Goal: Task Accomplishment & Management: Manage account settings

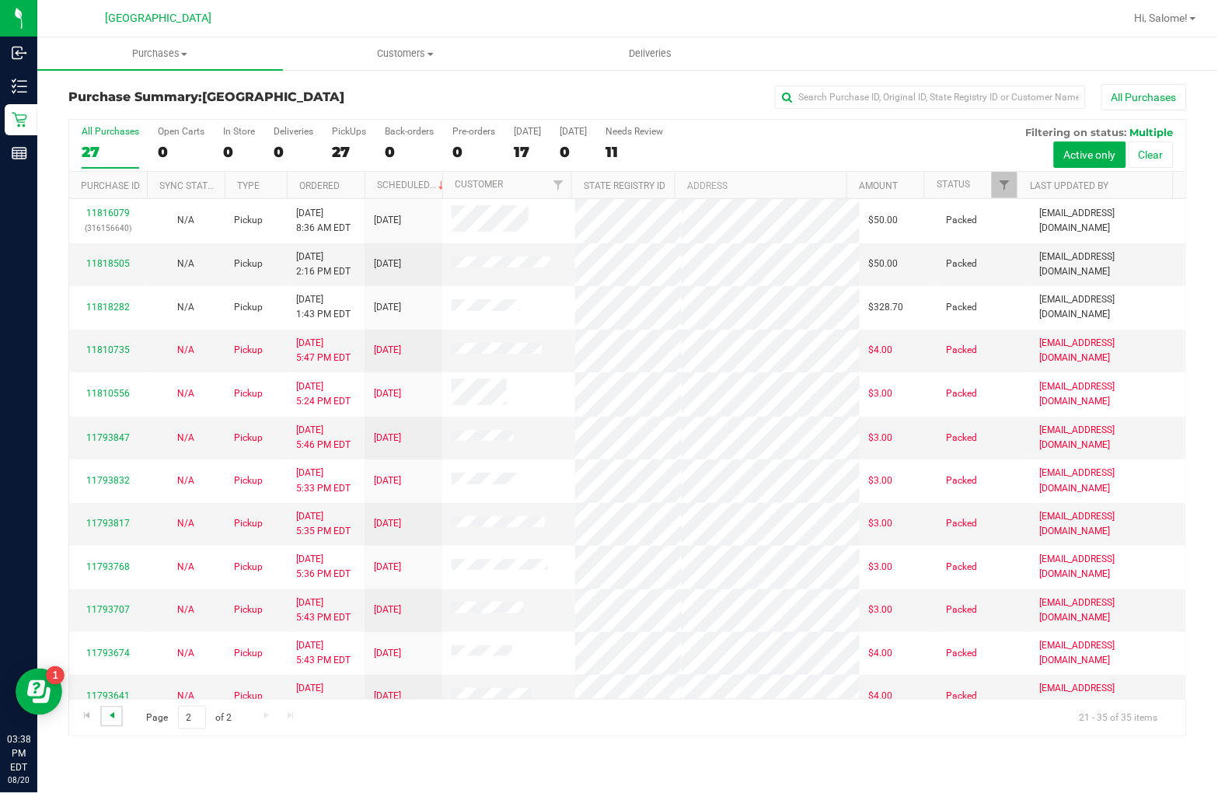
click at [107, 718] on span "Go to the previous page" at bounding box center [112, 715] width 12 height 12
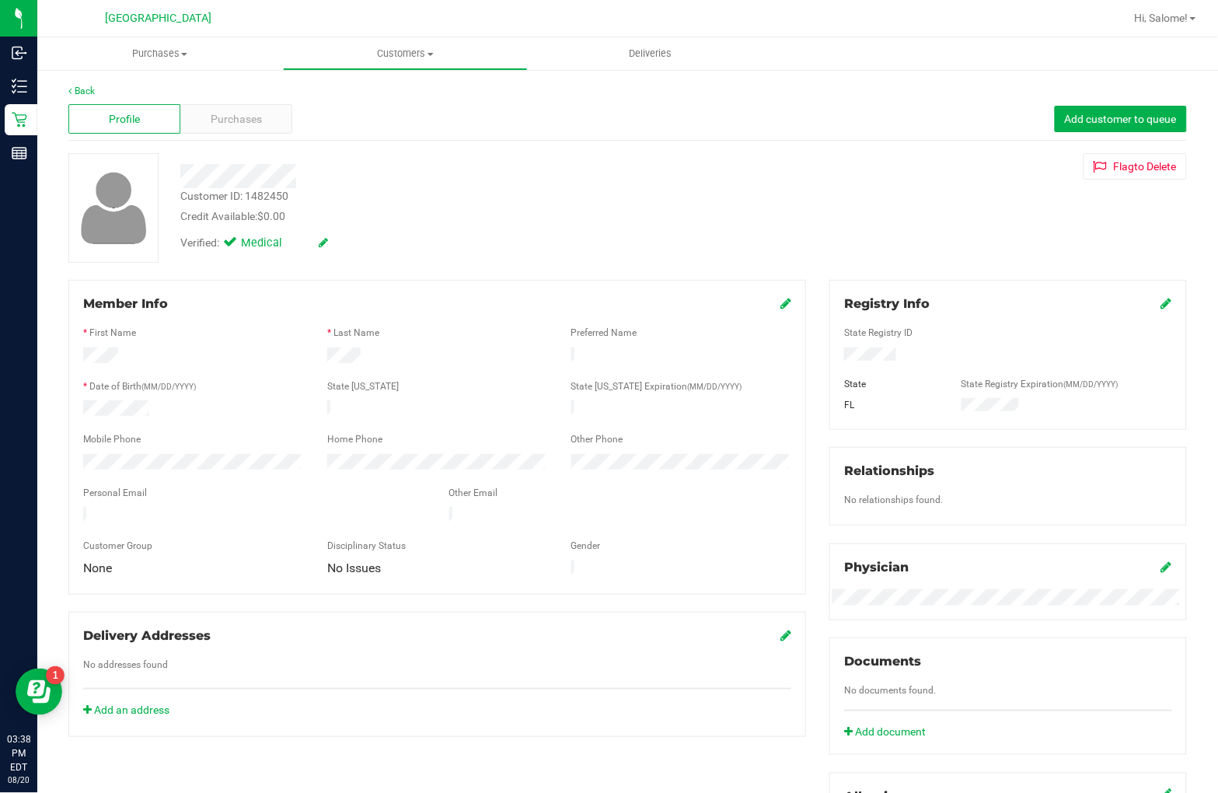
click at [266, 194] on div "Customer ID: 1482450" at bounding box center [234, 196] width 108 height 16
copy div "1482450"
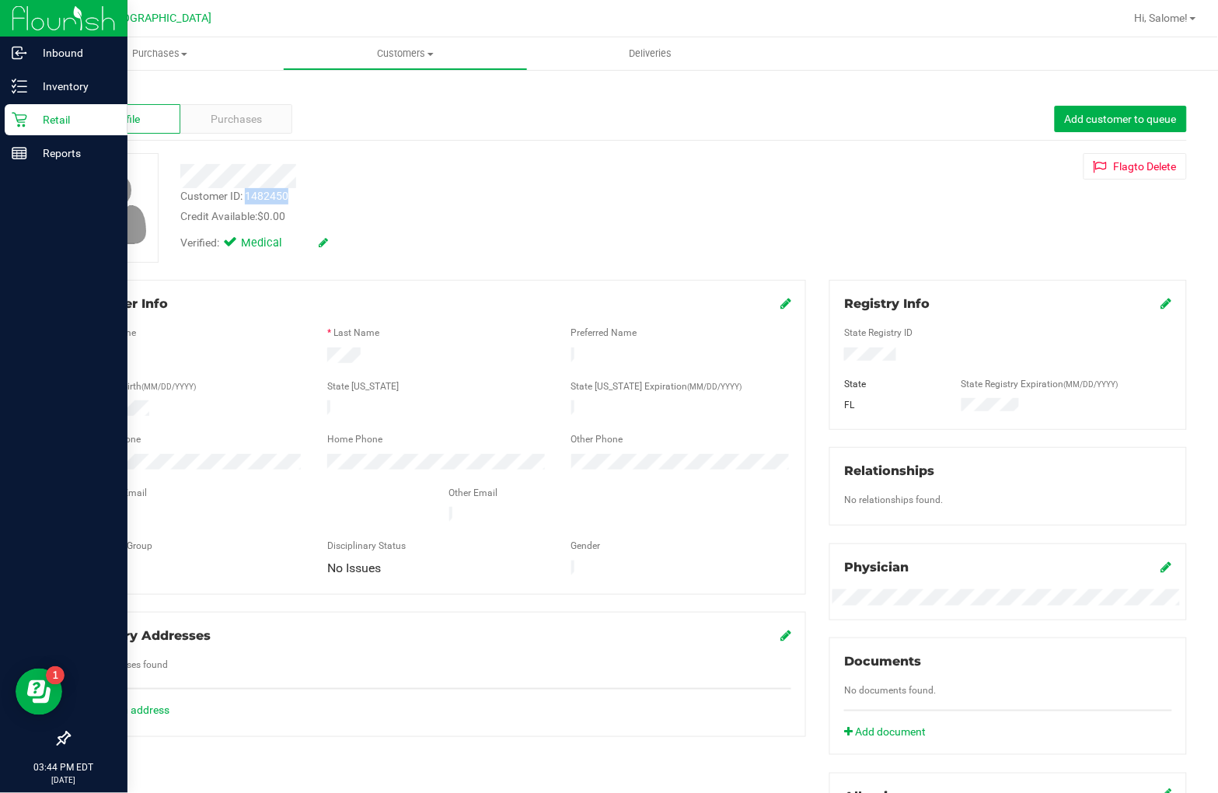
click at [30, 109] on div "Retail" at bounding box center [66, 119] width 123 height 31
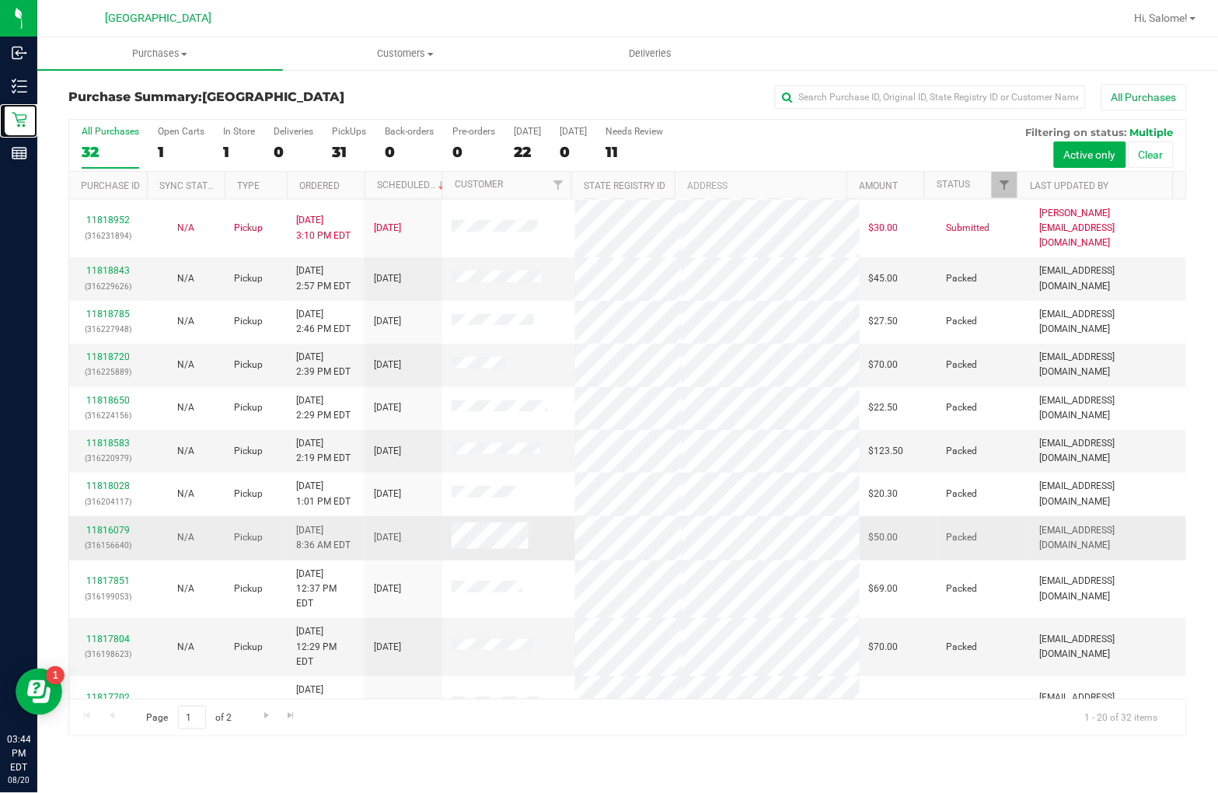
scroll to position [86, 0]
click at [918, 89] on input "text" at bounding box center [930, 97] width 311 height 23
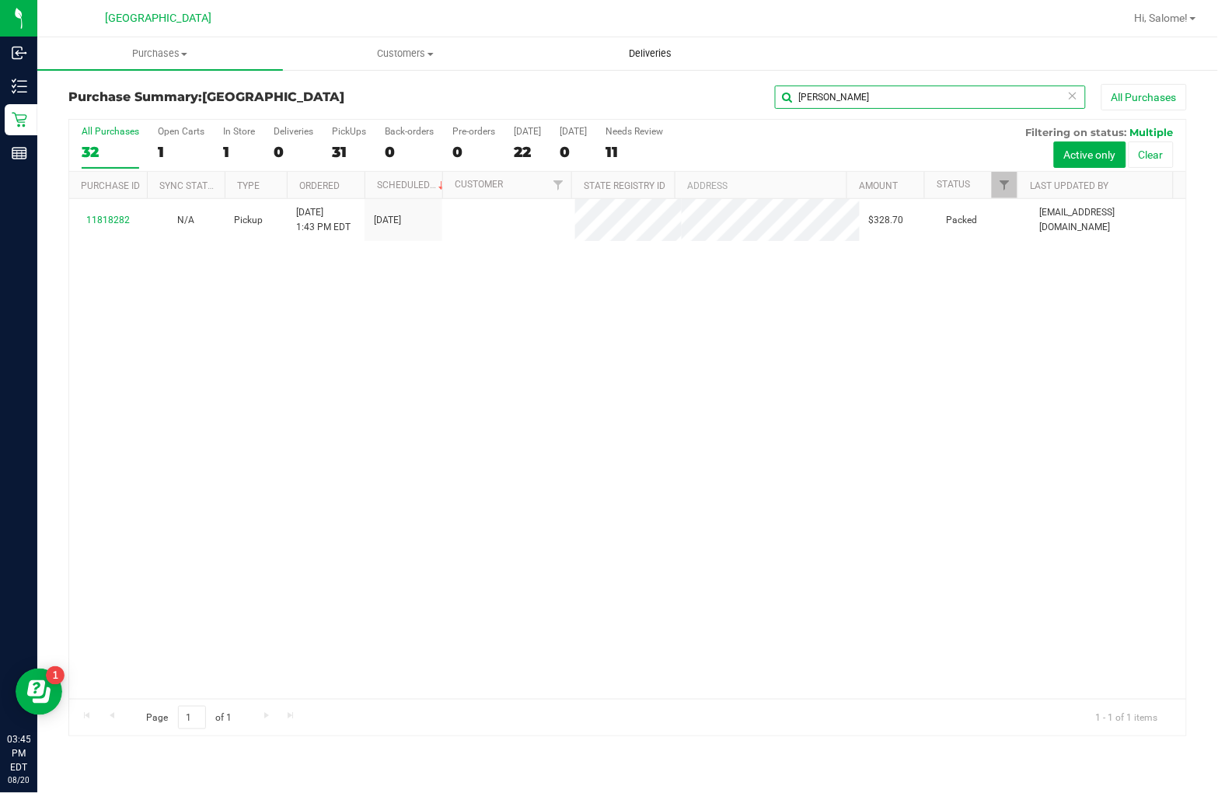
scroll to position [0, 0]
click at [903, 96] on input "john" at bounding box center [930, 97] width 311 height 23
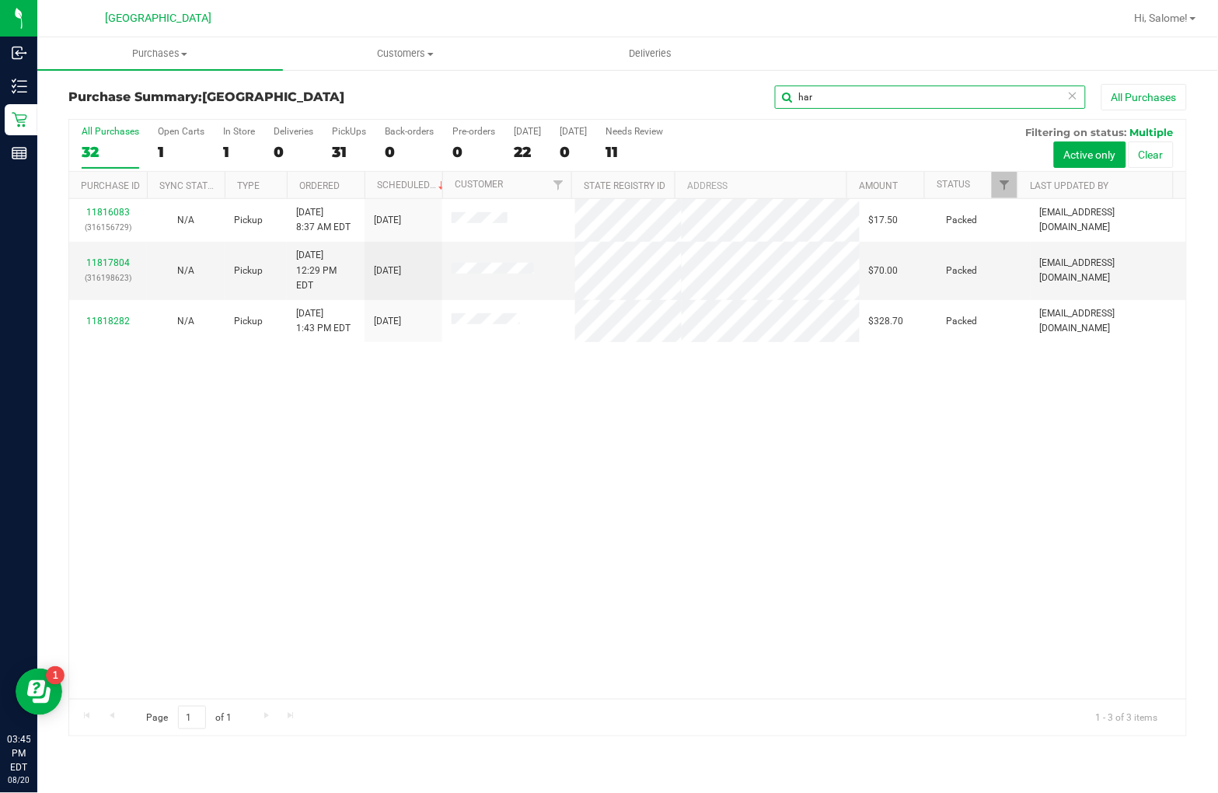
type input "har"
click at [843, 104] on input "har" at bounding box center [930, 97] width 311 height 23
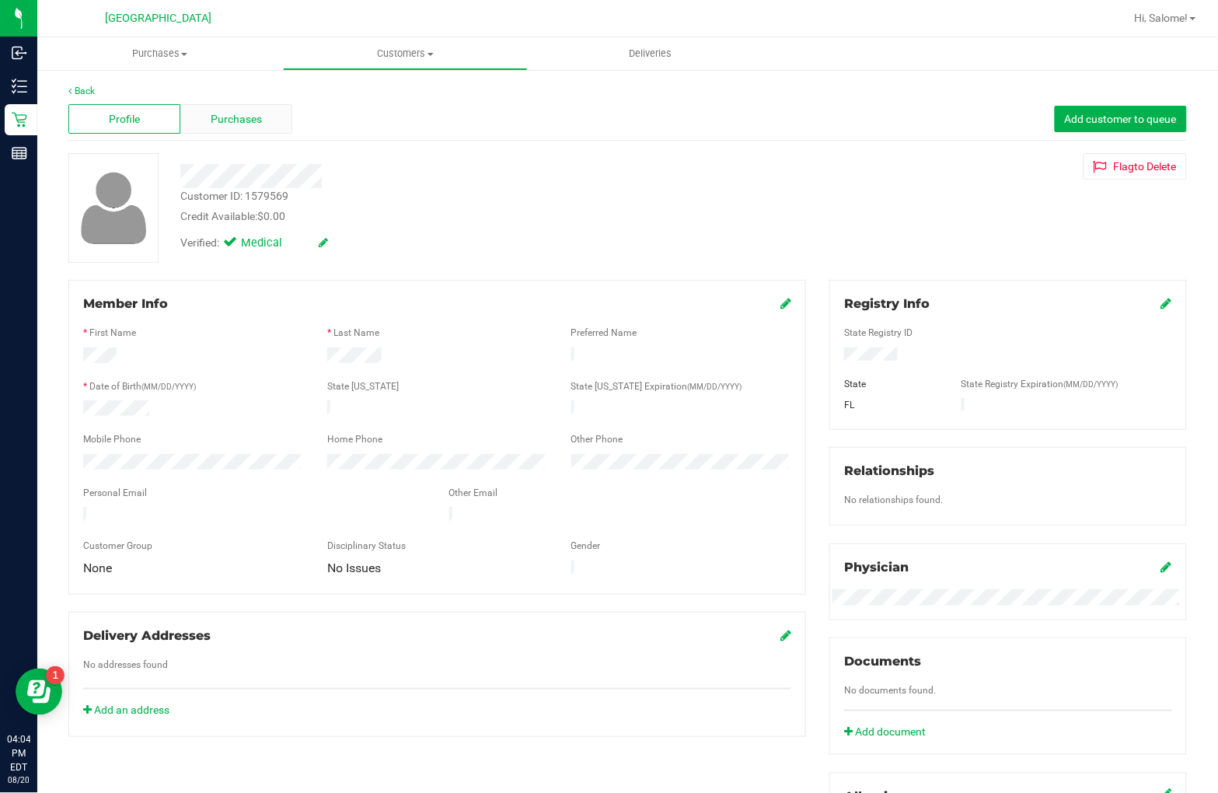
click at [236, 111] on span "Purchases" at bounding box center [236, 119] width 51 height 16
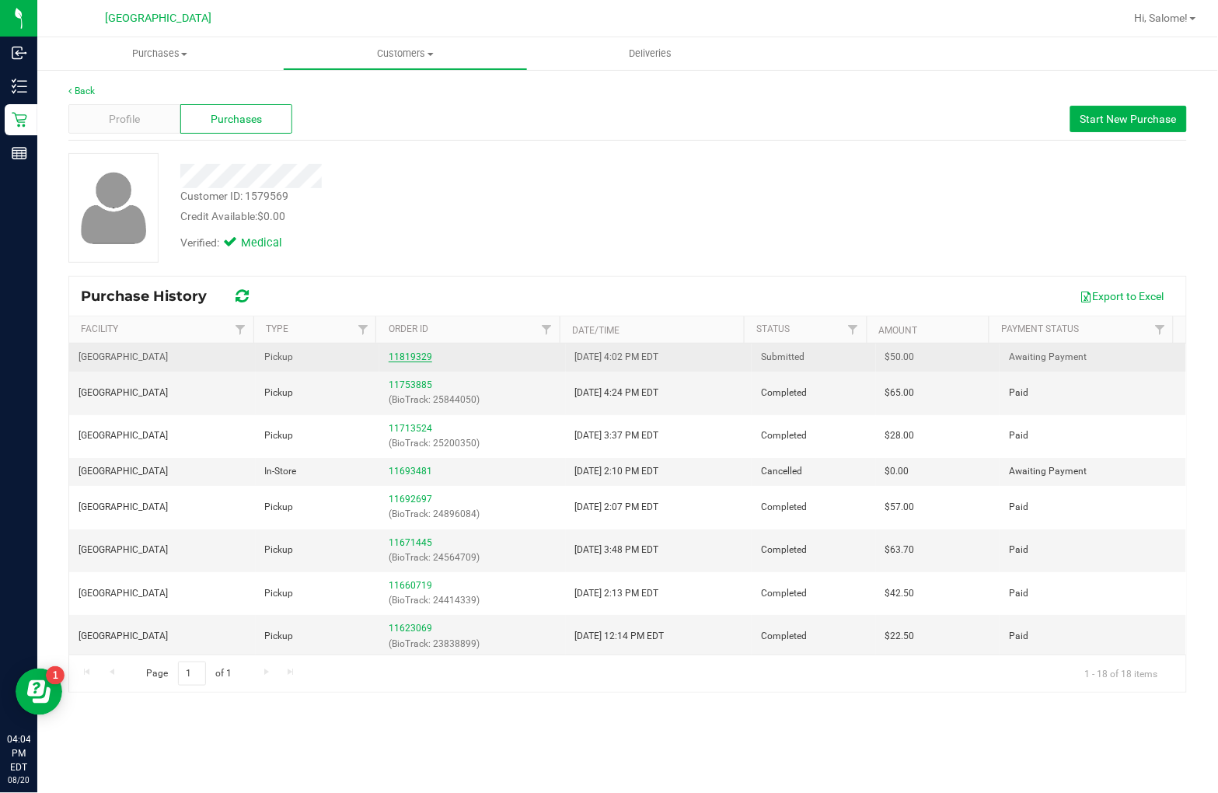
click at [408, 358] on link "11819329" at bounding box center [411, 356] width 44 height 11
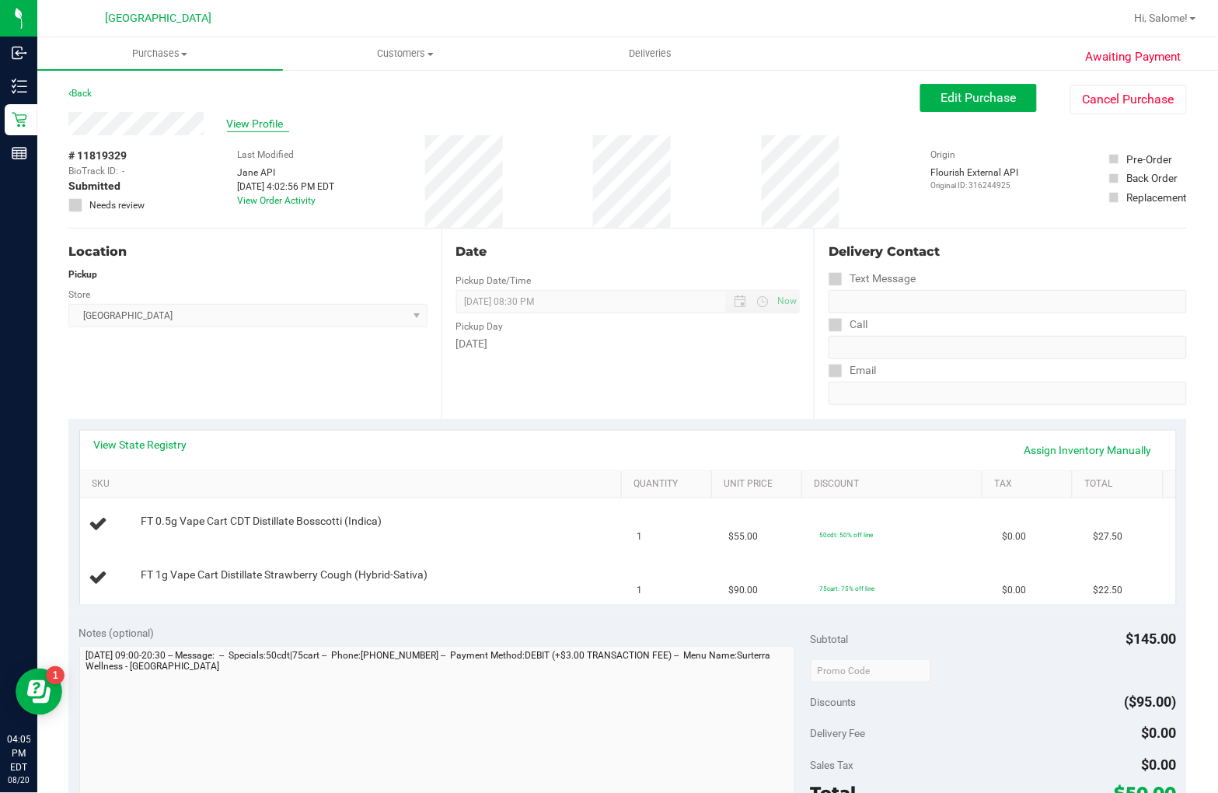
click at [277, 125] on span "View Profile" at bounding box center [258, 124] width 62 height 16
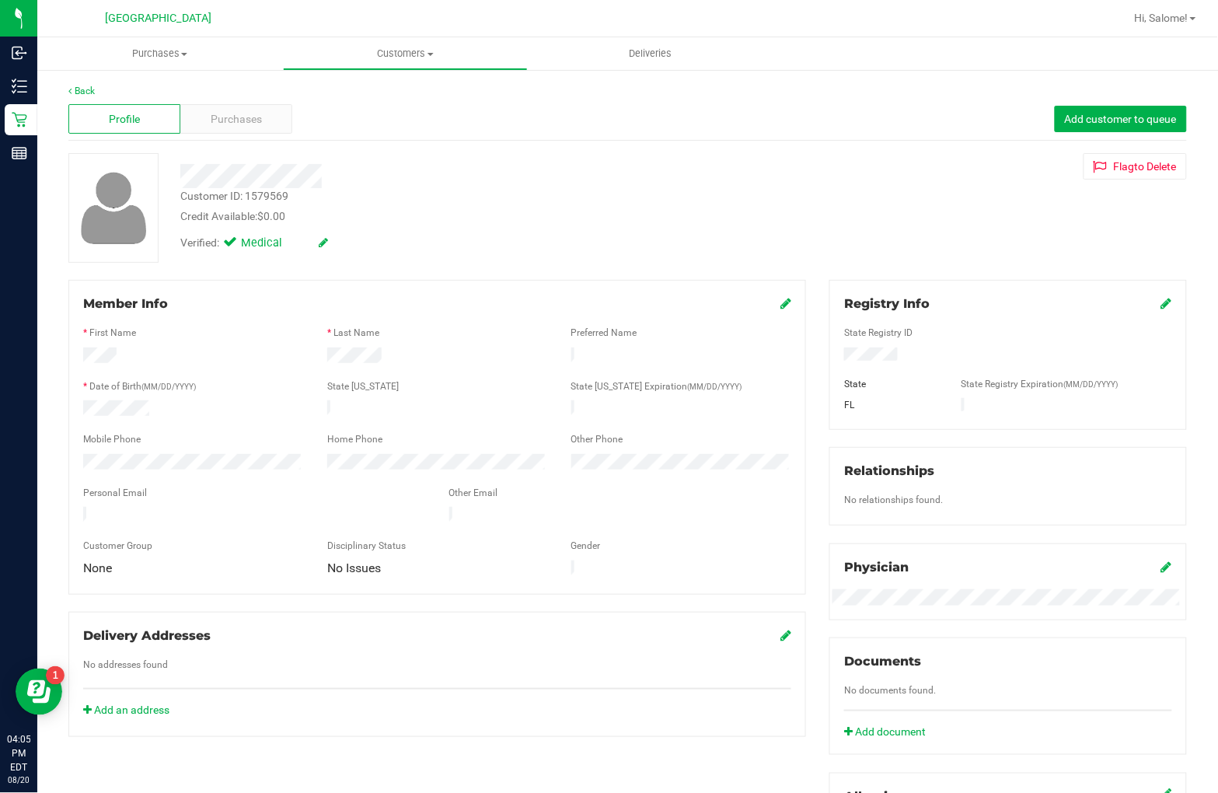
click at [271, 192] on div "Customer ID: 1579569" at bounding box center [234, 196] width 108 height 16
copy div "1579569"
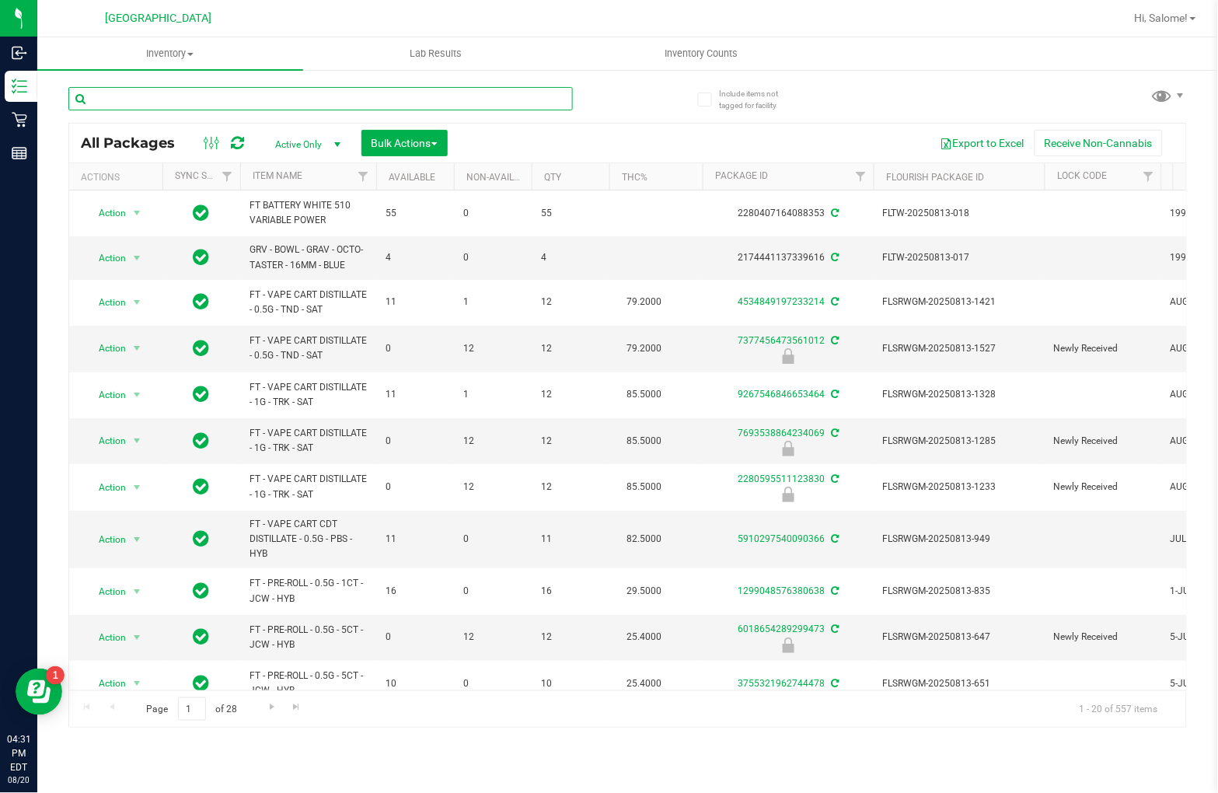
click at [327, 103] on input "text" at bounding box center [320, 98] width 505 height 23
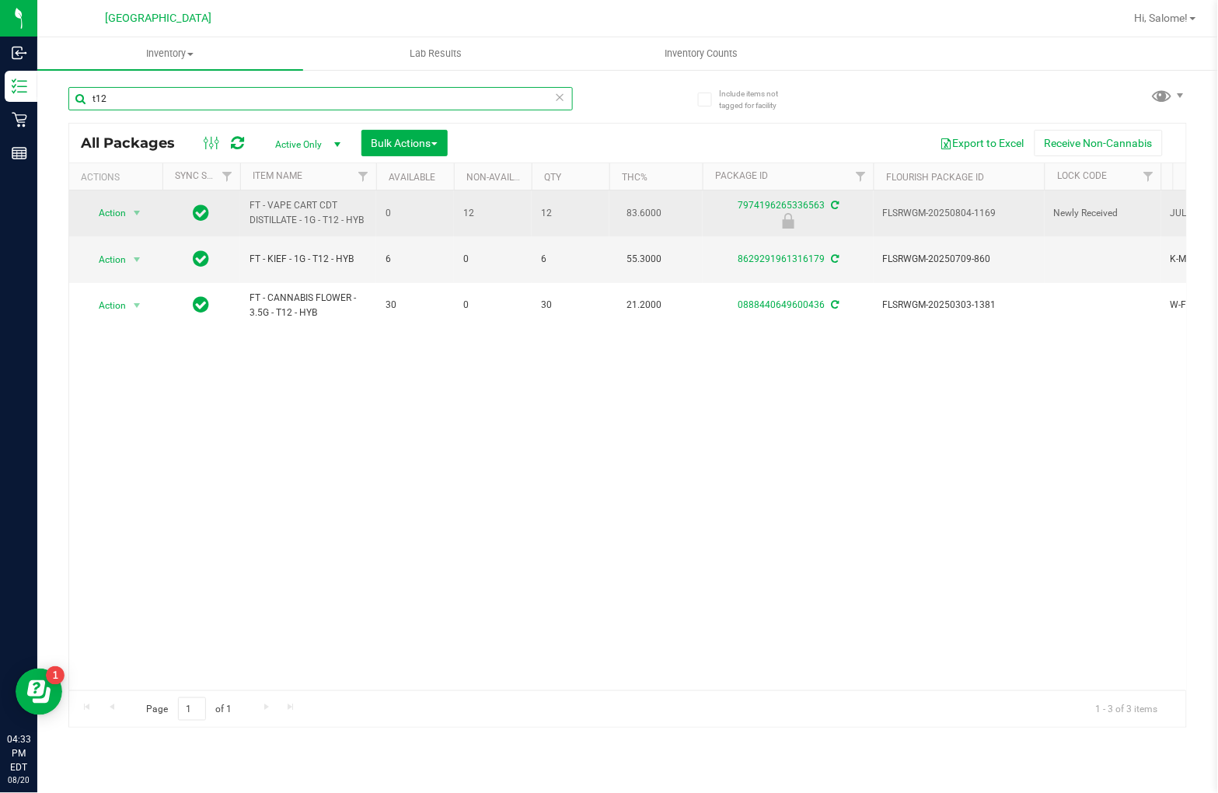
type input "t12"
click at [117, 218] on span "Action" at bounding box center [106, 213] width 42 height 22
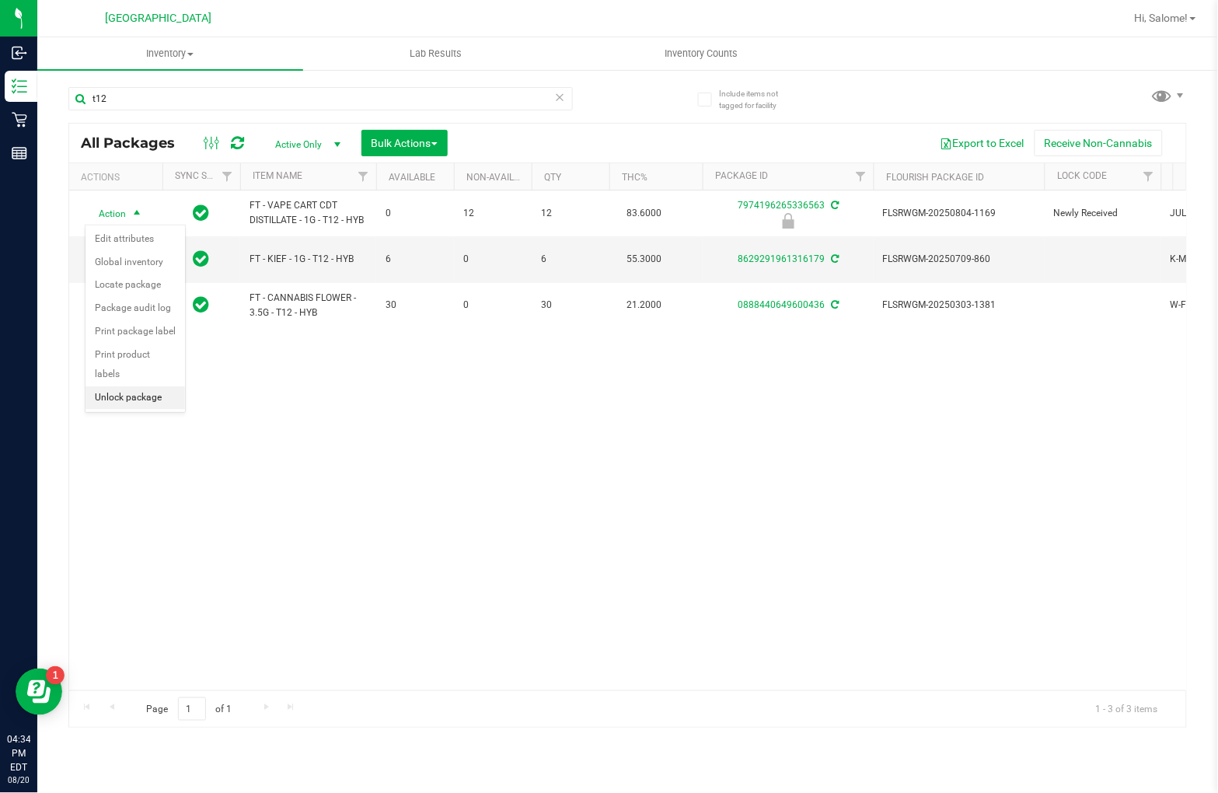
click at [135, 393] on li "Unlock package" at bounding box center [136, 397] width 100 height 23
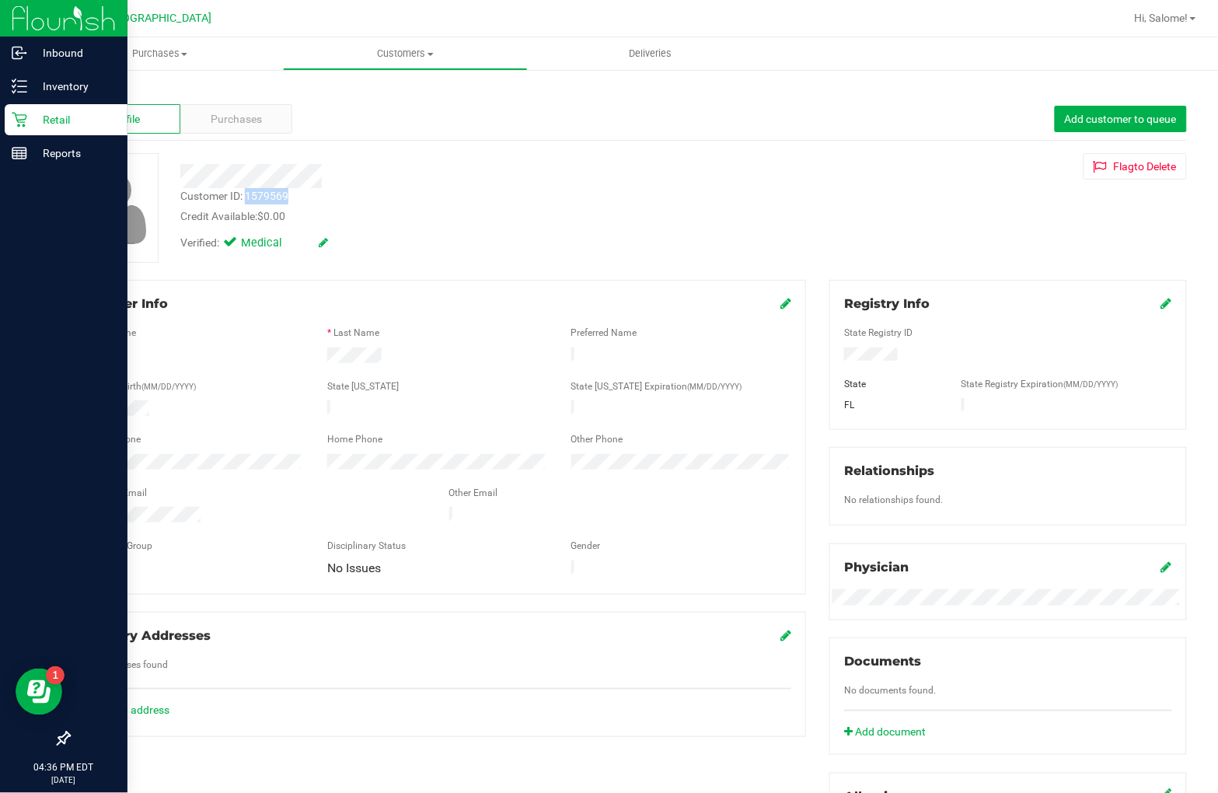
click at [26, 124] on icon at bounding box center [20, 120] width 16 height 16
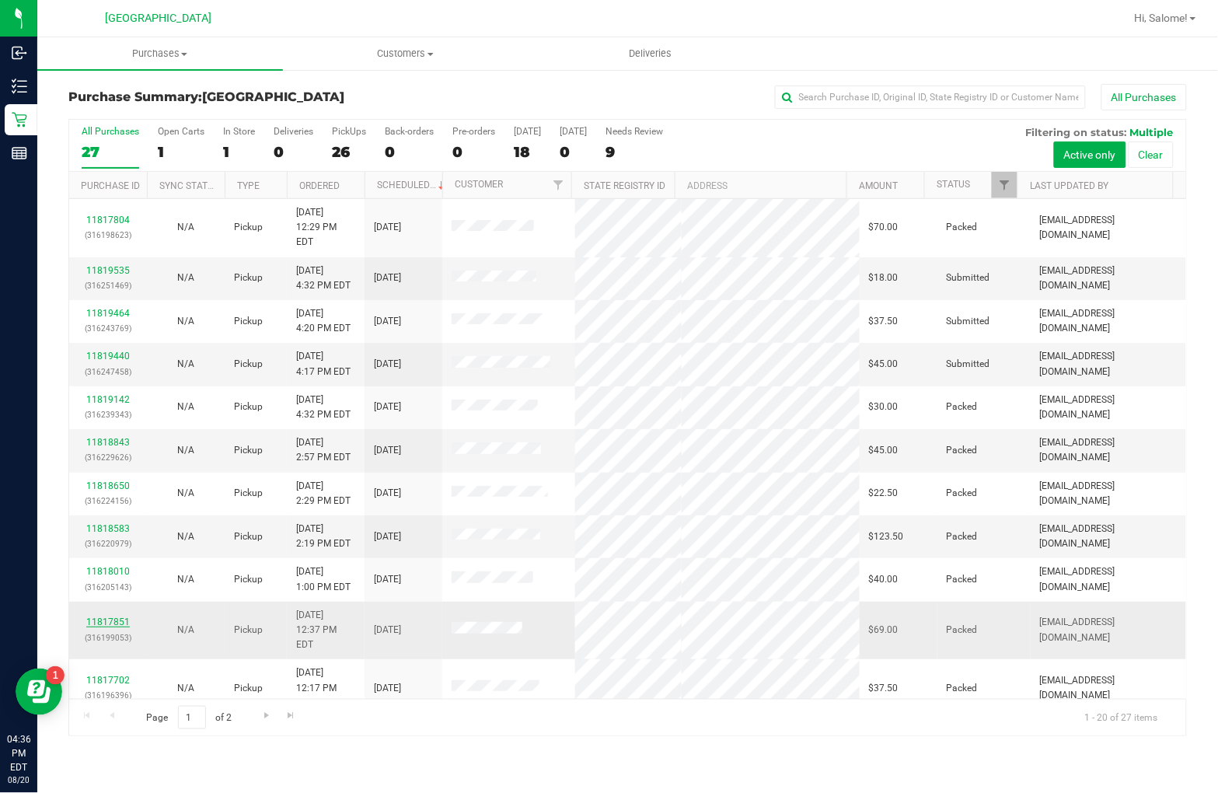
click at [114, 617] on link "11817851" at bounding box center [108, 622] width 44 height 11
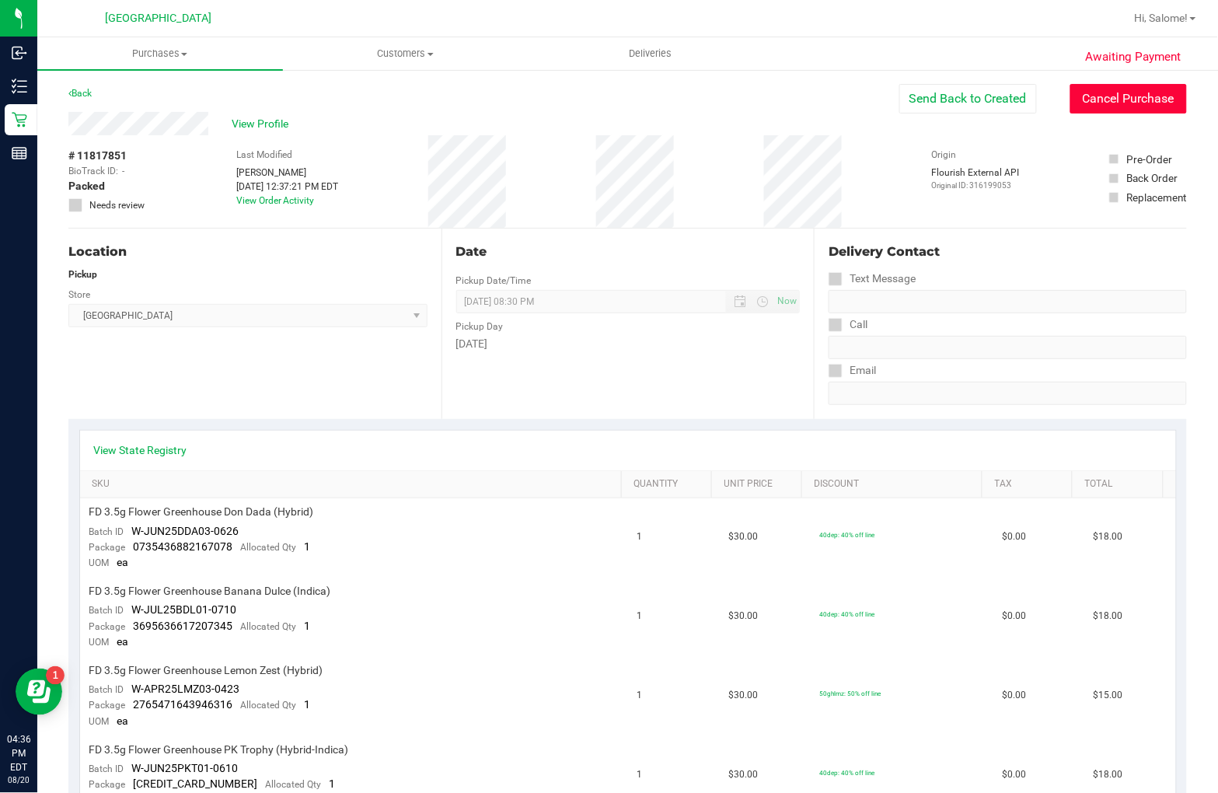
click at [1109, 100] on button "Cancel Purchase" at bounding box center [1129, 99] width 117 height 30
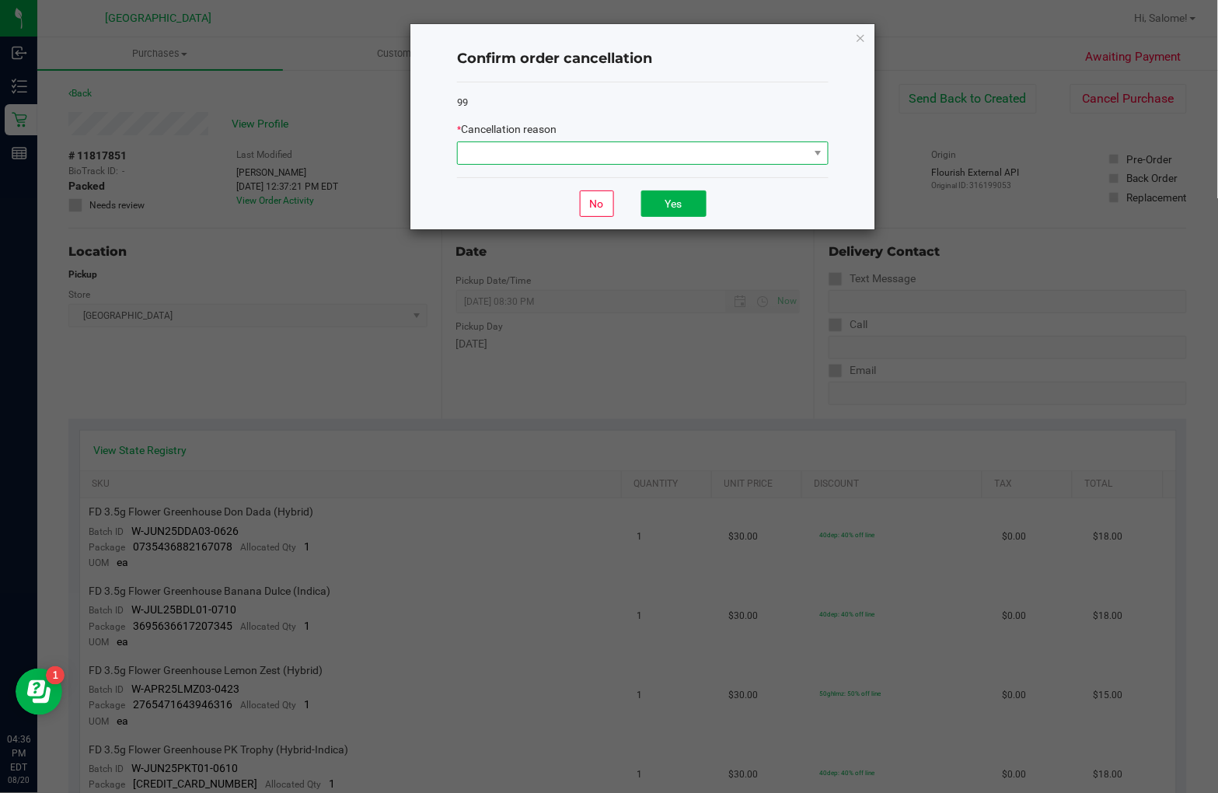
click at [743, 149] on span at bounding box center [633, 153] width 351 height 22
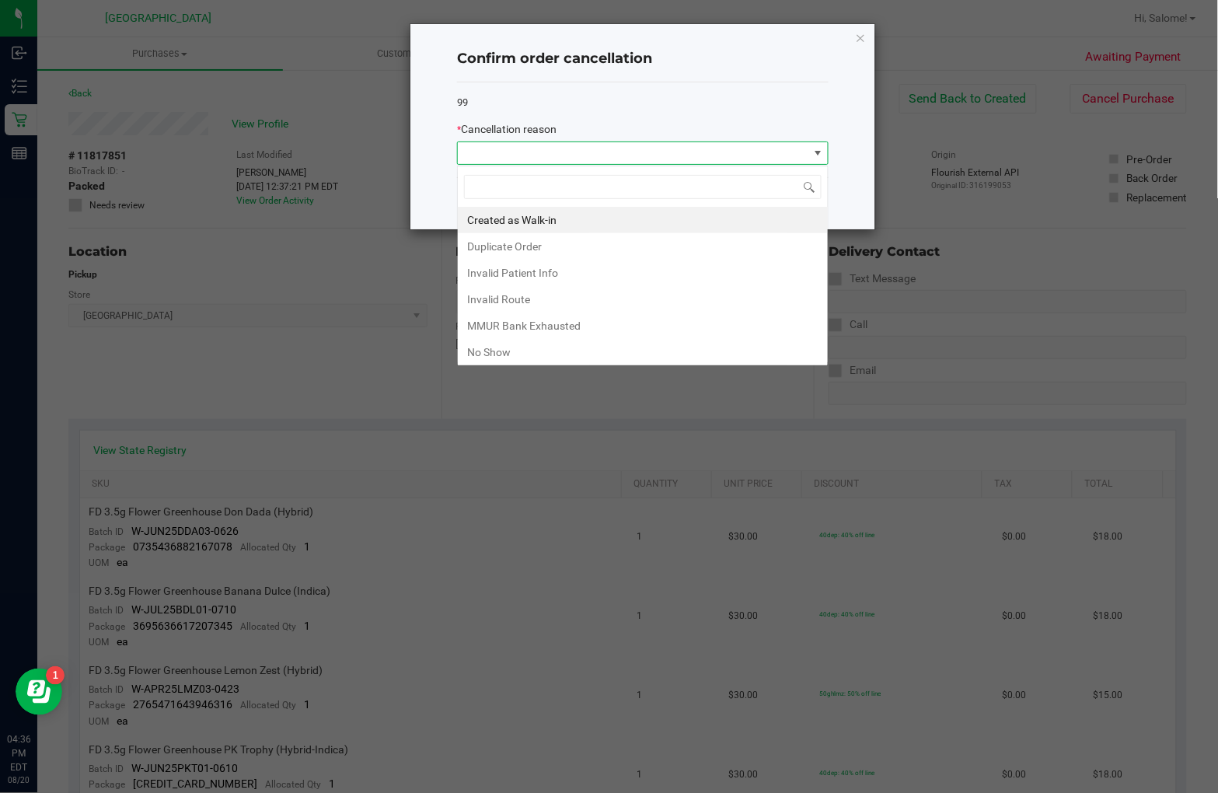
scroll to position [23, 371]
click at [586, 344] on li "No Show" at bounding box center [643, 352] width 370 height 26
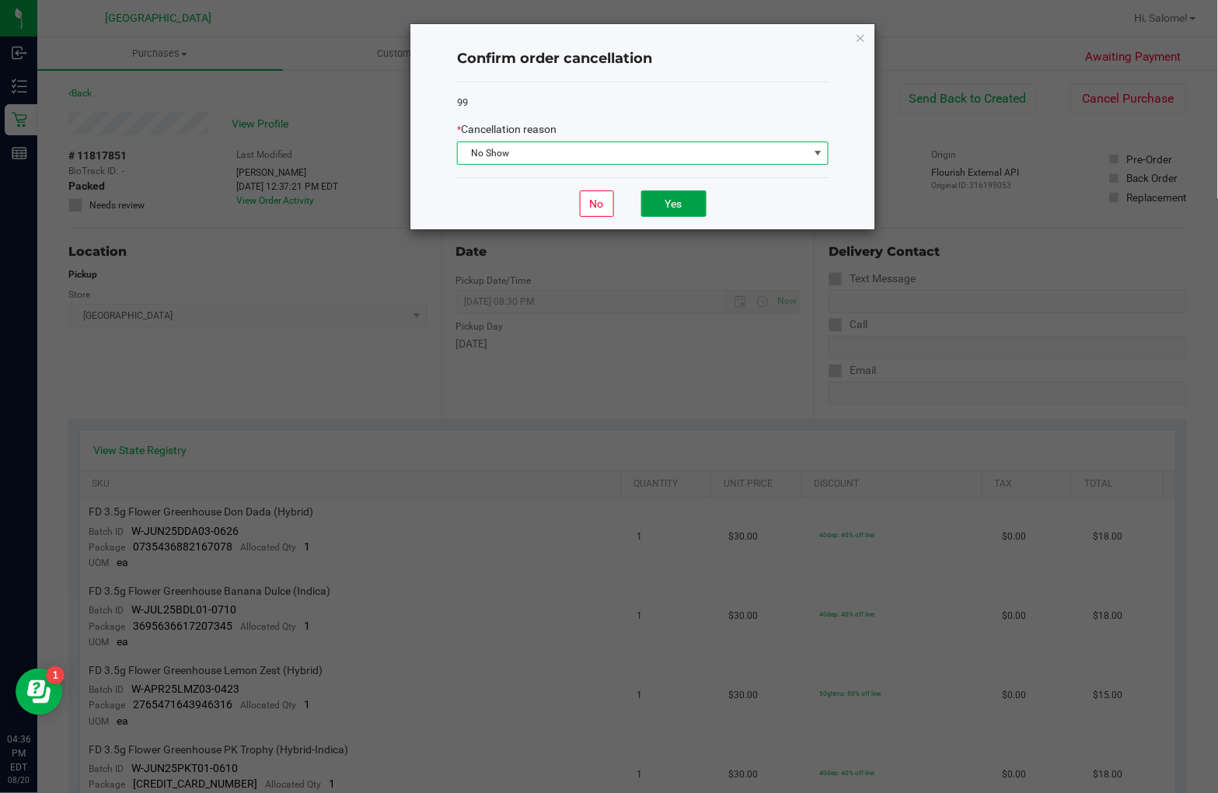
click at [701, 206] on button "Yes" at bounding box center [673, 204] width 65 height 26
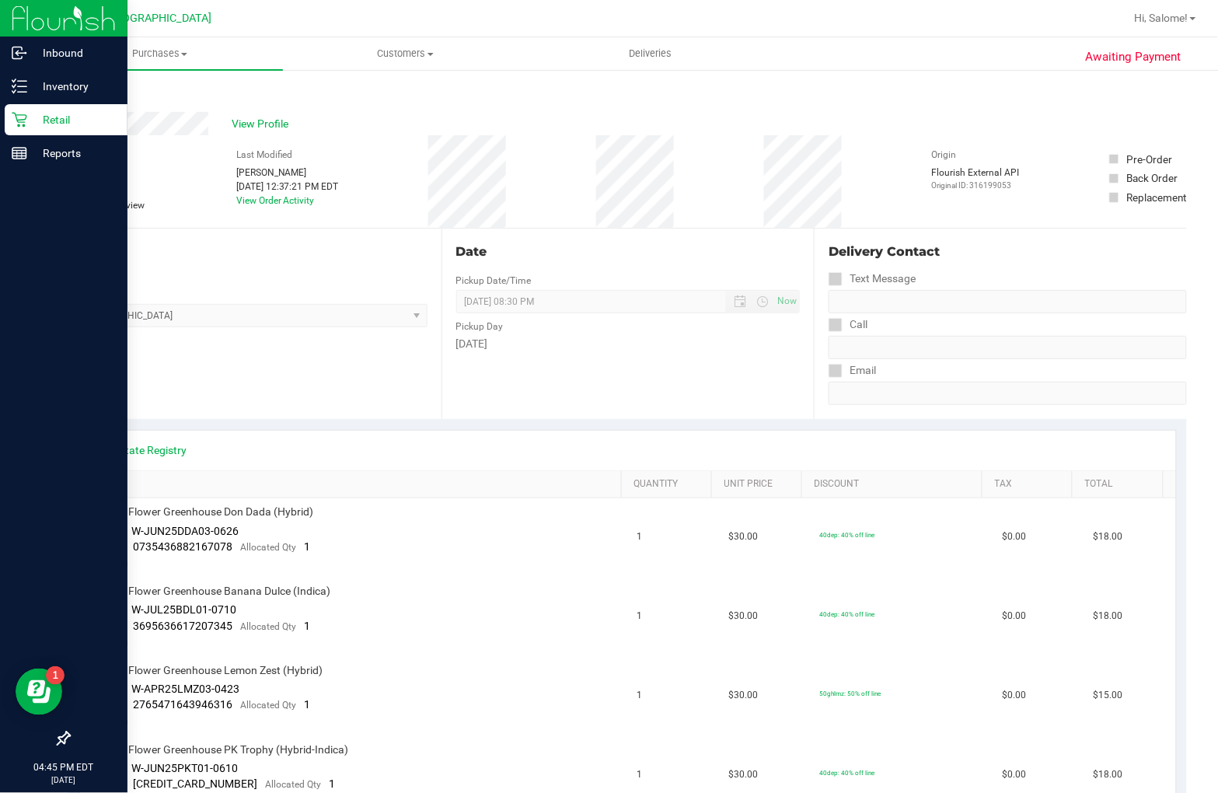
click at [18, 126] on icon at bounding box center [19, 120] width 15 height 15
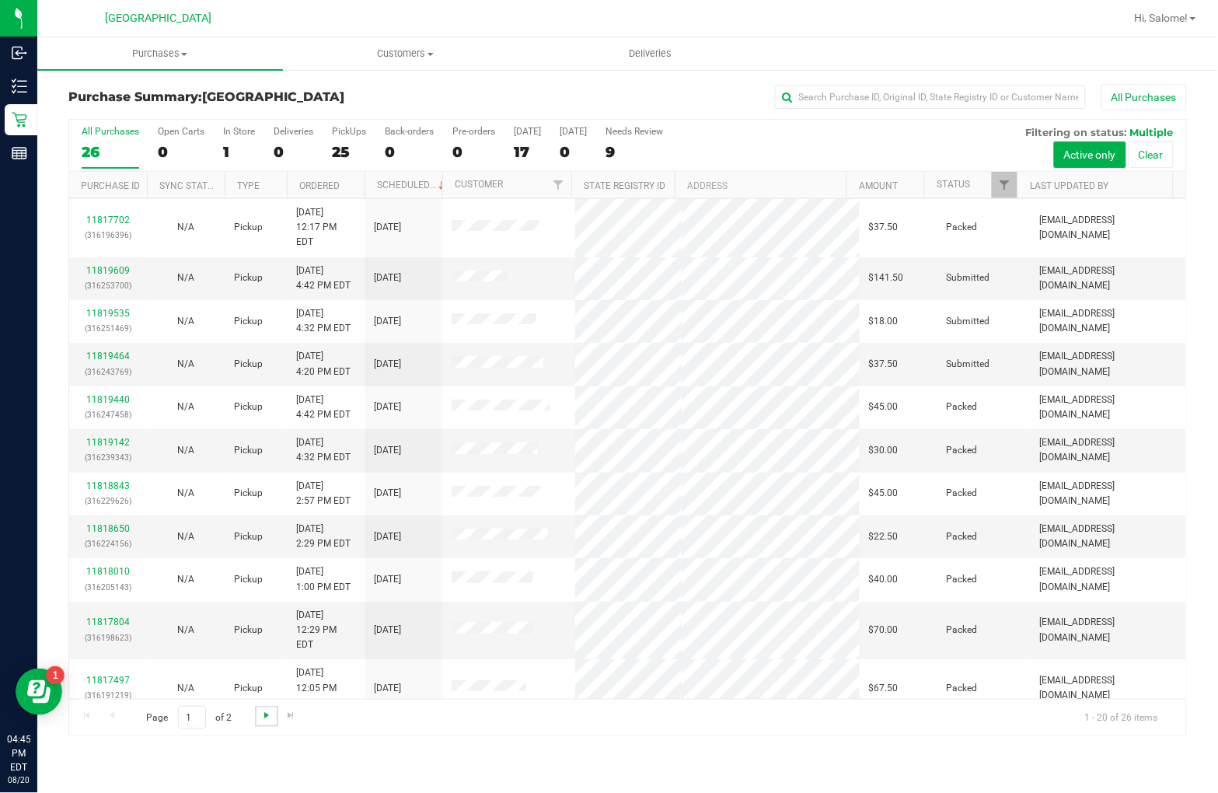
click at [267, 718] on span "Go to the next page" at bounding box center [266, 715] width 12 height 12
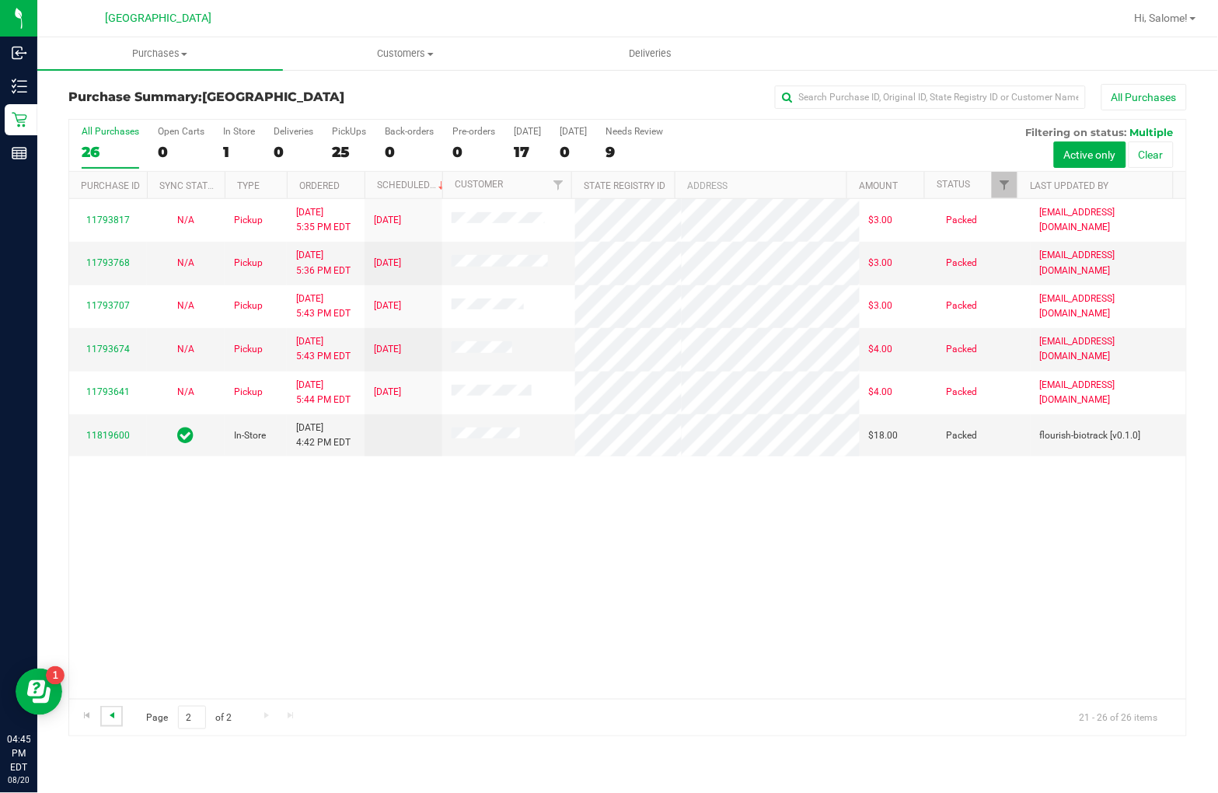
click at [111, 714] on span "Go to the previous page" at bounding box center [112, 715] width 12 height 12
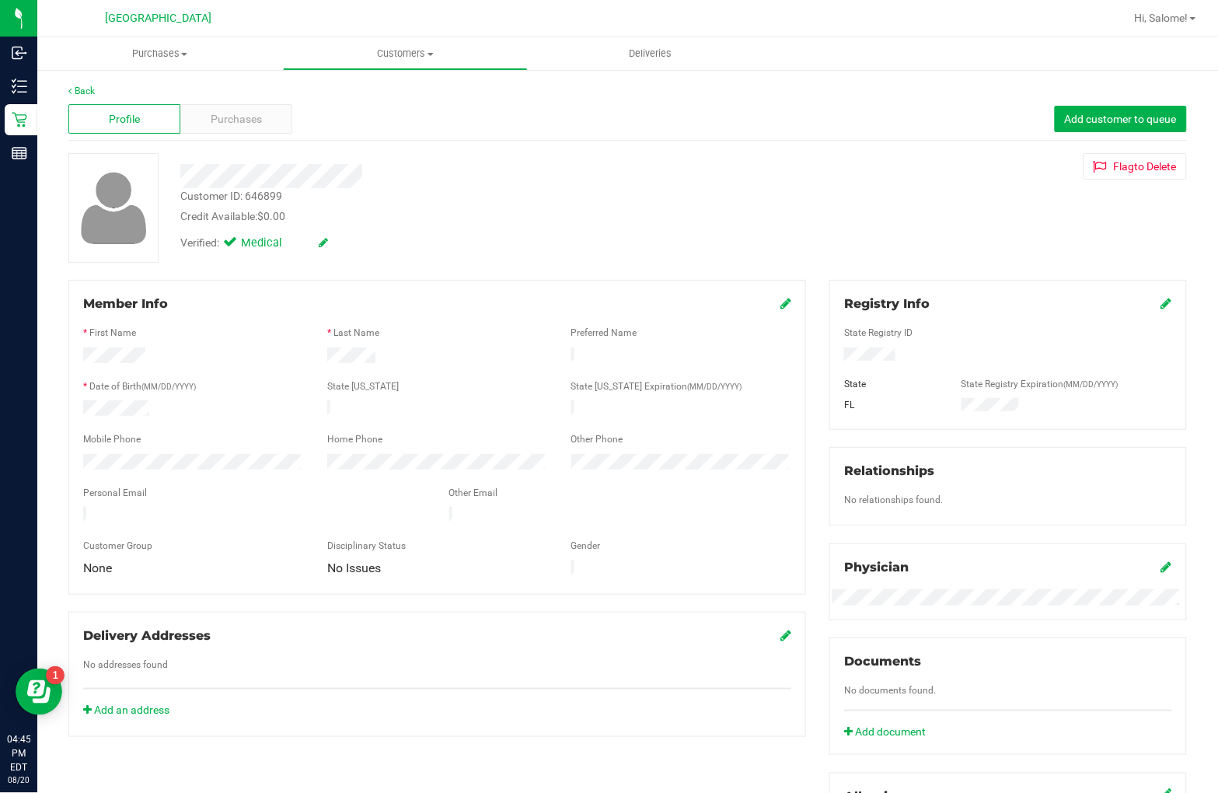
click at [264, 192] on div "Customer ID: 646899" at bounding box center [231, 196] width 102 height 16
copy div "646899"
